Goal: Information Seeking & Learning: Stay updated

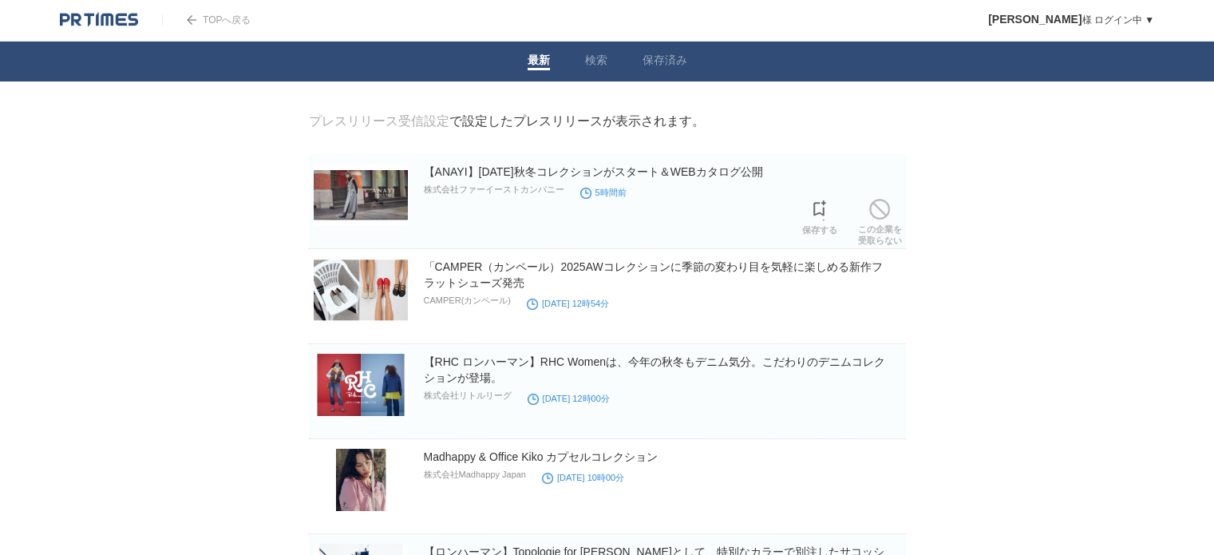
click at [348, 200] on img at bounding box center [361, 195] width 94 height 62
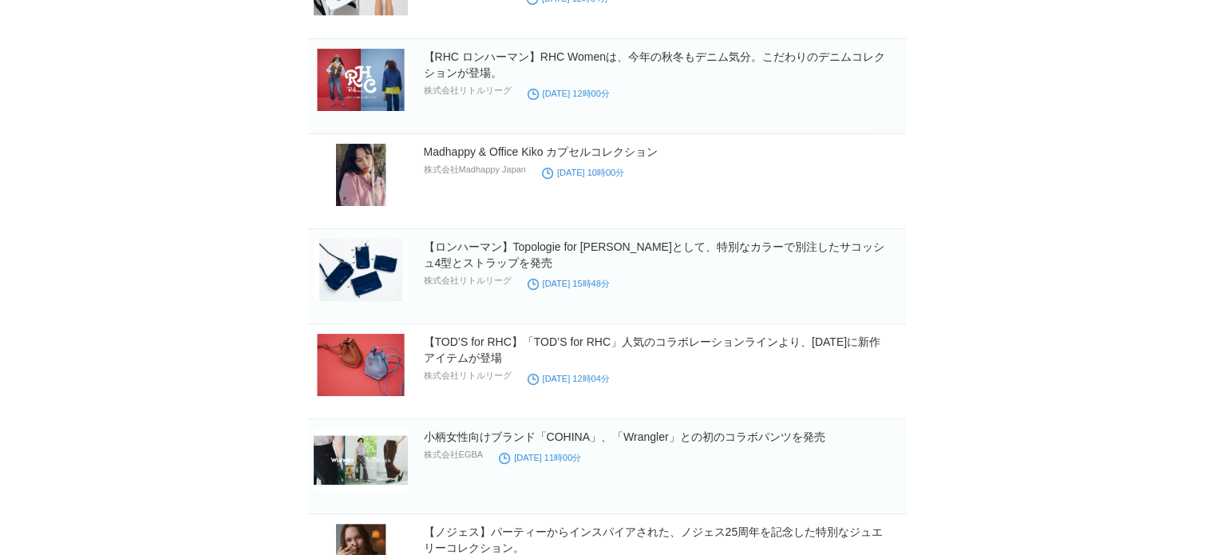
scroll to position [479, 0]
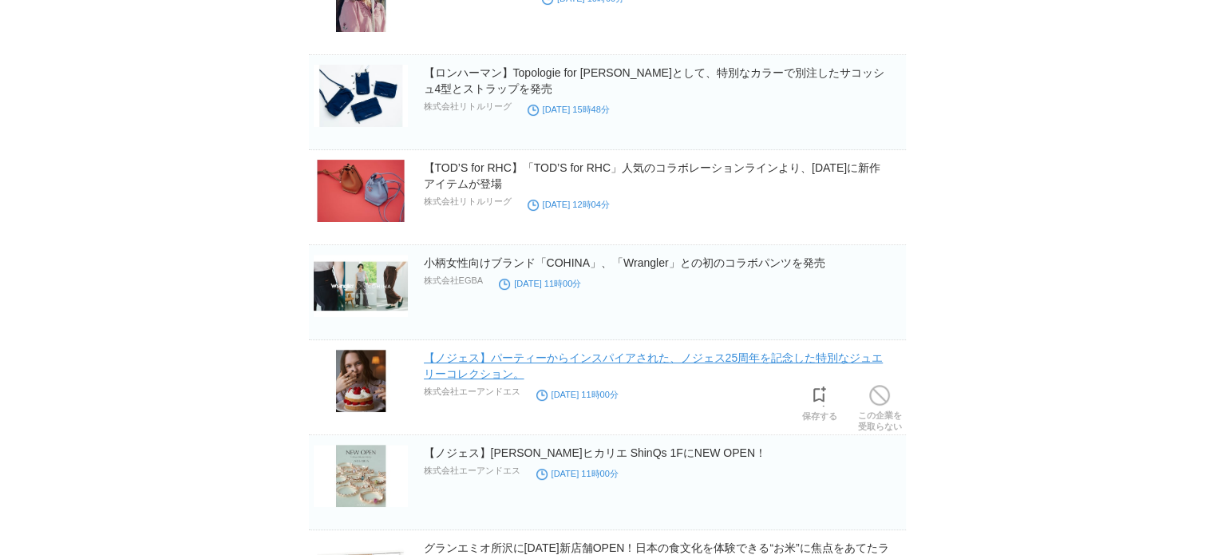
click at [505, 354] on link "【ノジェス】パーティーからインスパイアされた、ノジェス25周年を記念した特別なジュエリーコレクション。" at bounding box center [654, 365] width 460 height 29
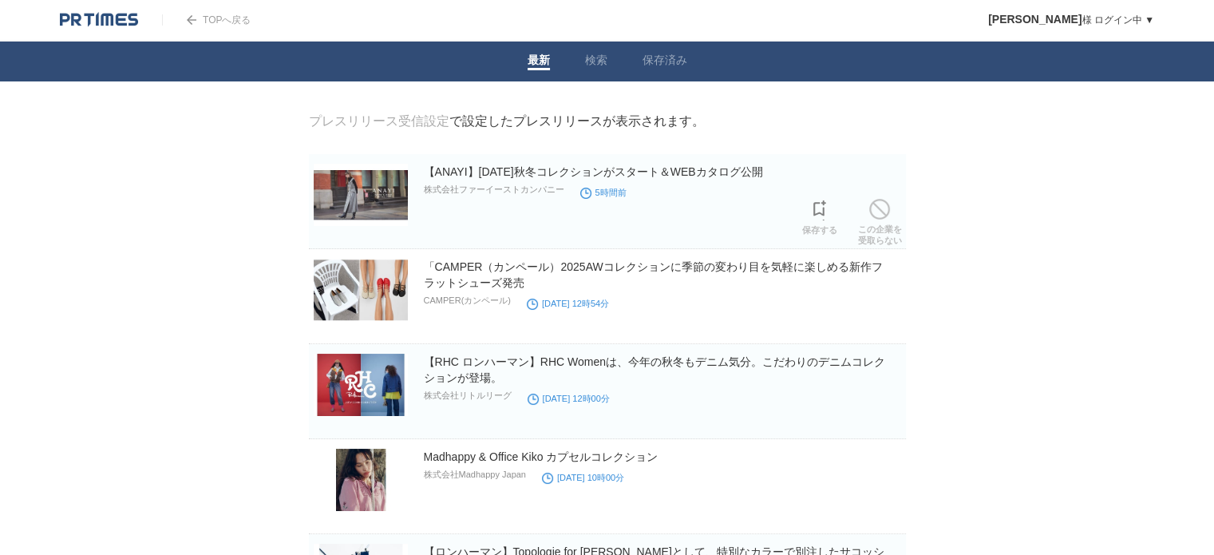
scroll to position [0, 0]
